Goal: Navigation & Orientation: Find specific page/section

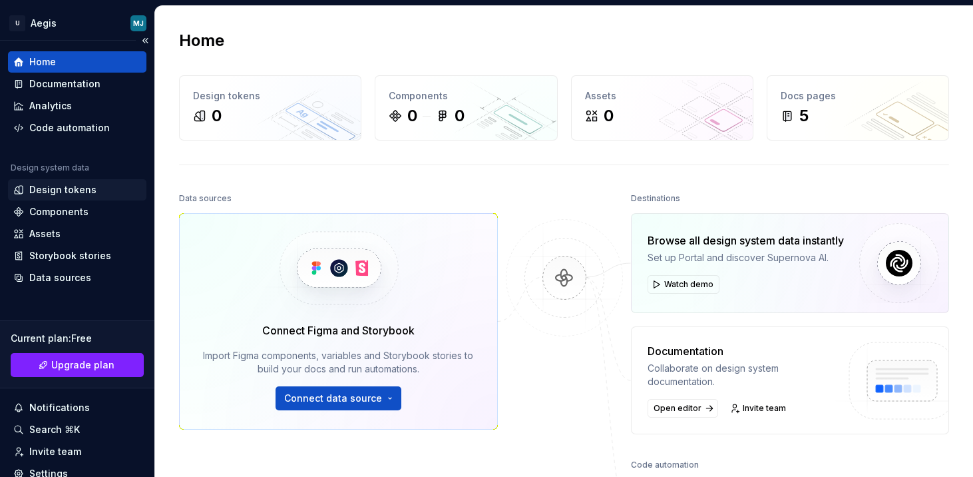
scroll to position [8, 0]
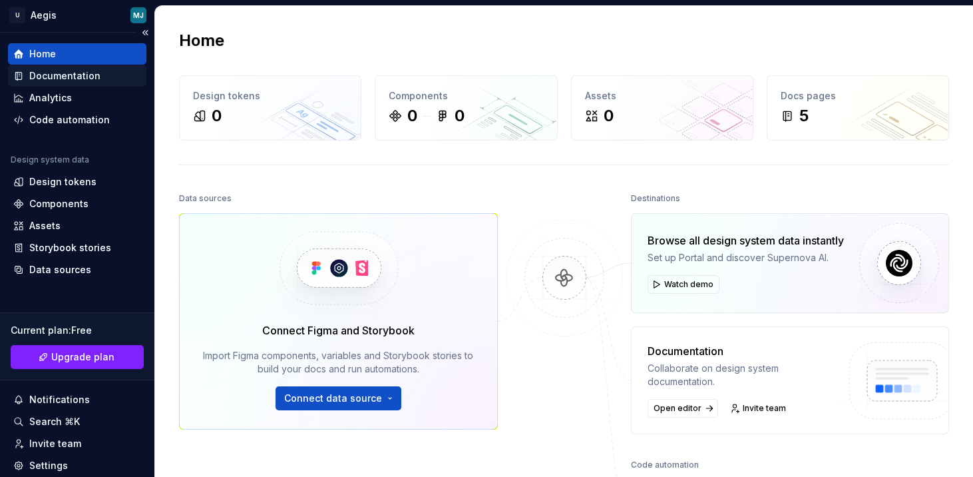
click at [73, 65] on div "Documentation" at bounding box center [77, 75] width 138 height 21
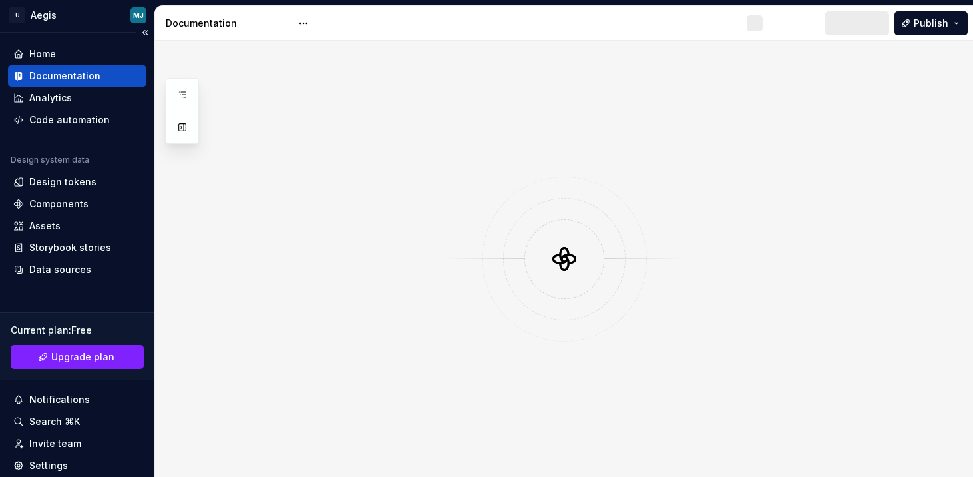
click at [82, 77] on div "Documentation" at bounding box center [64, 75] width 71 height 13
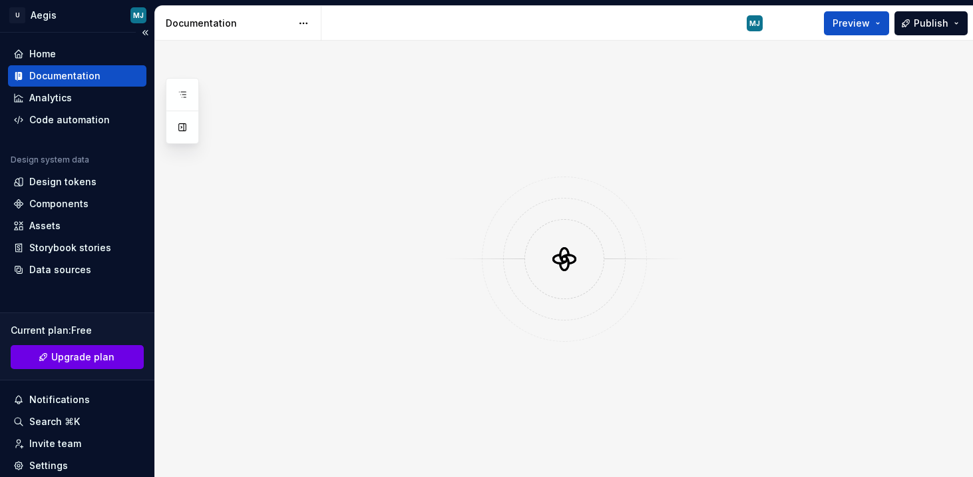
scroll to position [37, 0]
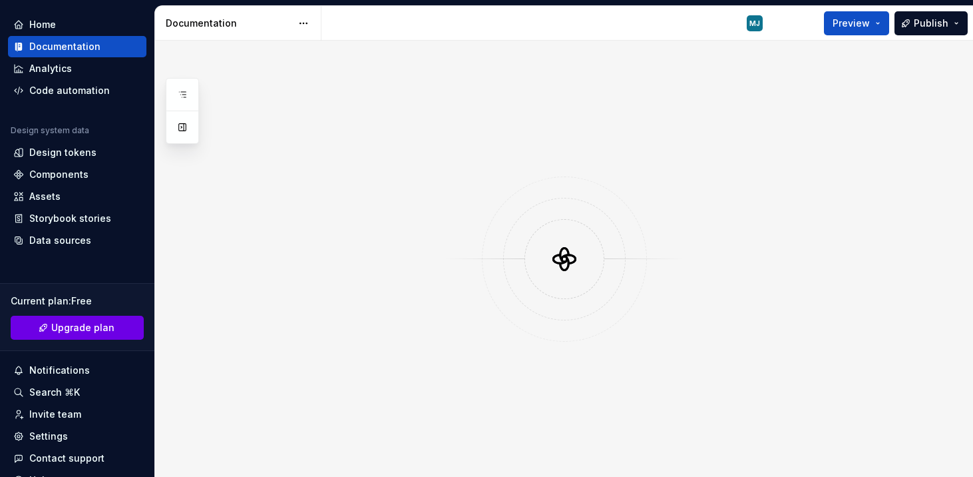
click at [21, 363] on div "Notifications" at bounding box center [77, 369] width 128 height 13
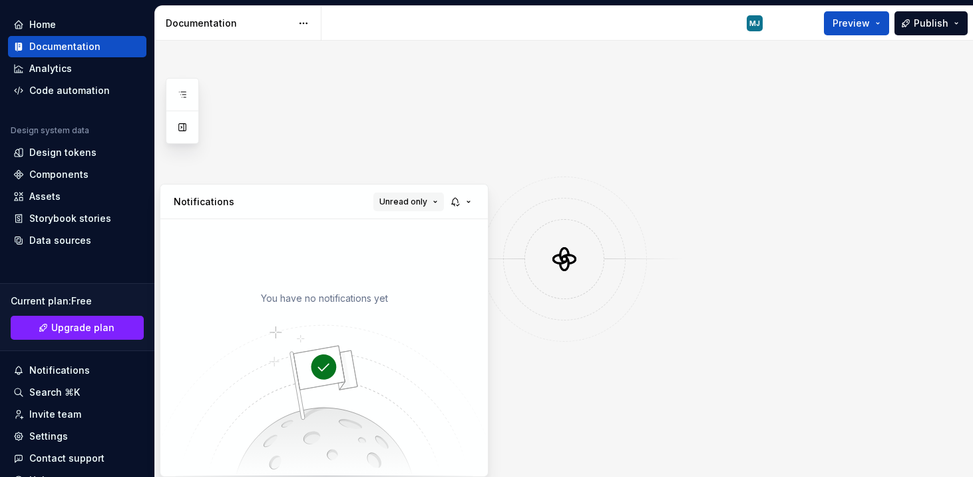
click at [428, 200] on button "Unread only" at bounding box center [408, 201] width 71 height 19
click at [440, 222] on div "All notifications" at bounding box center [443, 227] width 87 height 13
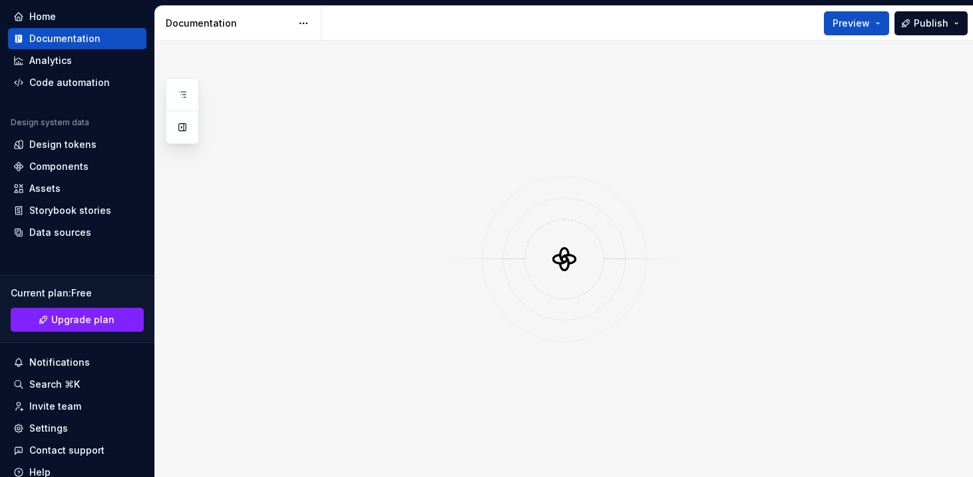
scroll to position [97, 0]
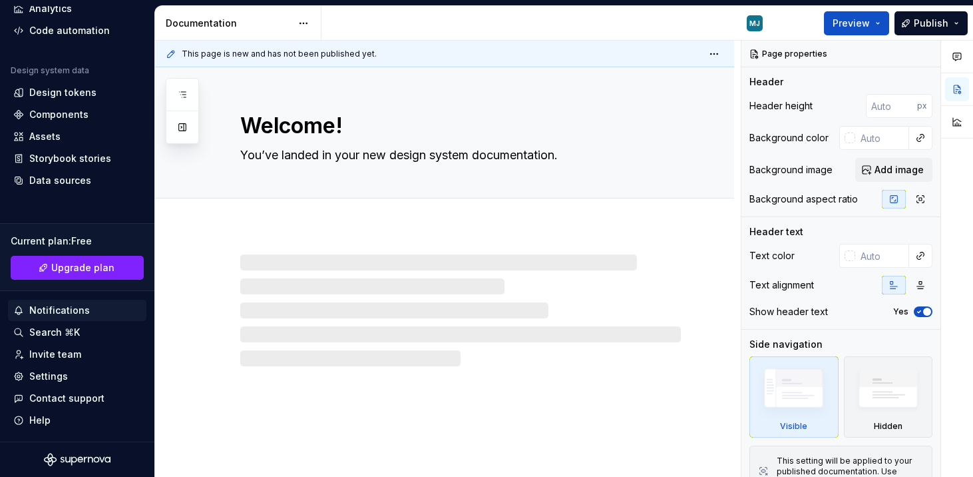
click at [86, 311] on div "Notifications" at bounding box center [77, 310] width 128 height 13
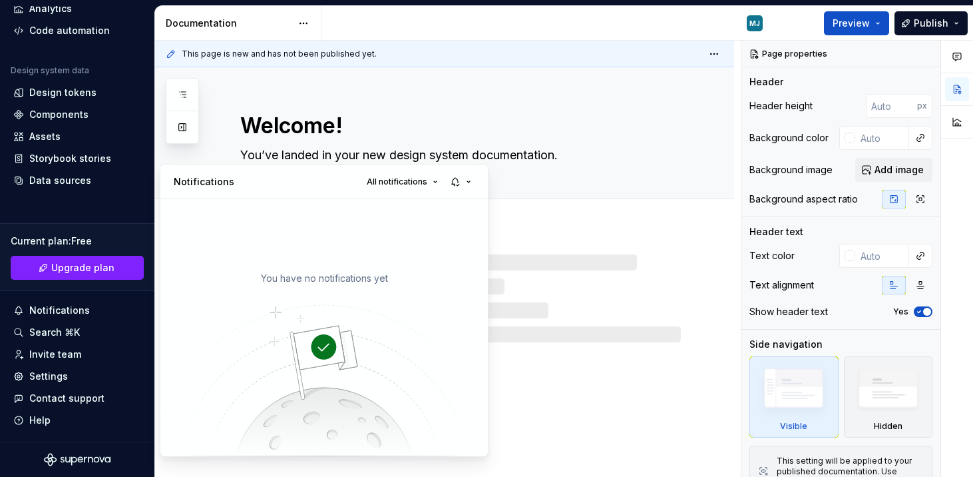
type textarea "*"
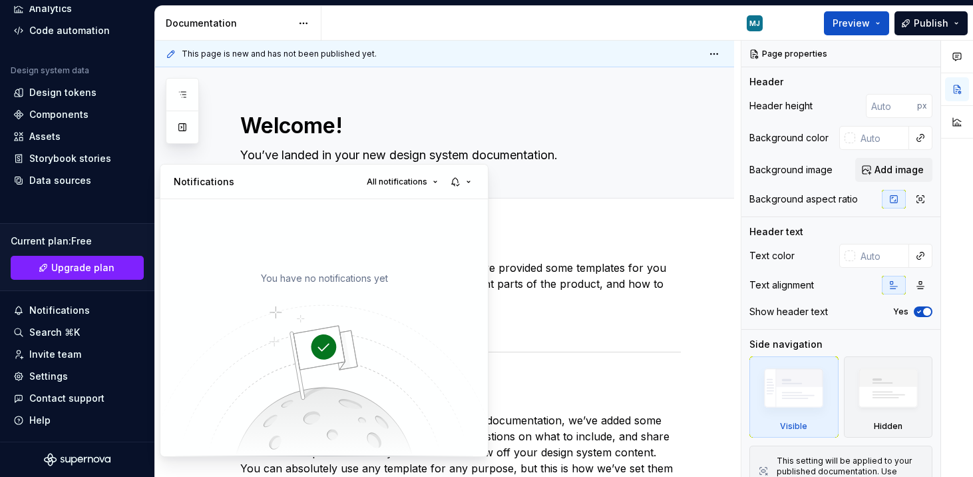
click at [69, 373] on html "U Aegis MJ Home Documentation Analytics Code automation Design system data Desi…" at bounding box center [486, 238] width 973 height 477
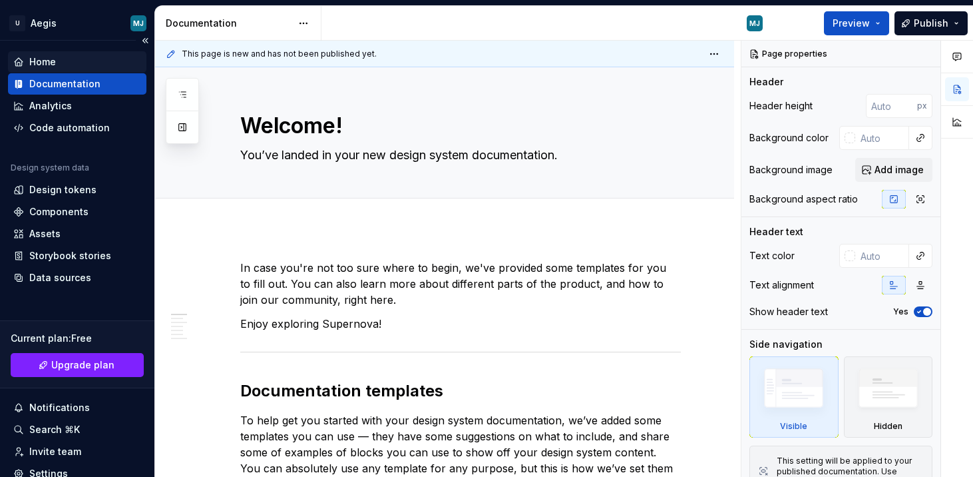
click at [99, 63] on div "Home" at bounding box center [77, 61] width 128 height 13
